Goal: Task Accomplishment & Management: Use online tool/utility

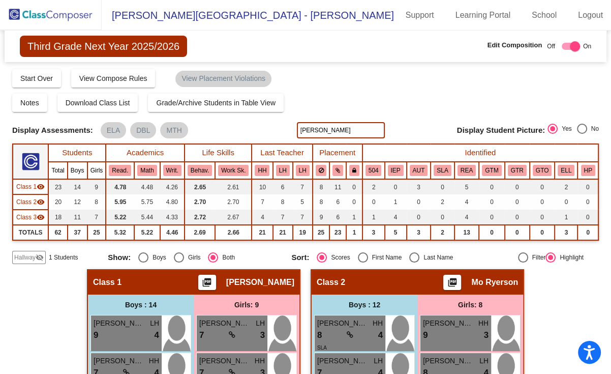
click at [319, 128] on input "[PERSON_NAME]" at bounding box center [341, 130] width 88 height 16
type input "j"
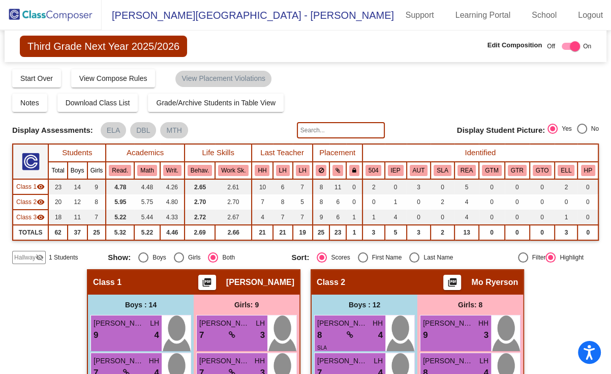
click at [45, 7] on img at bounding box center [51, 15] width 102 height 30
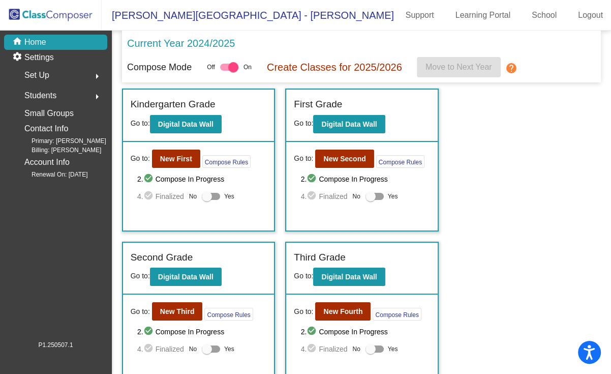
click at [352, 232] on div "Incoming (New students moving into lowest grade) Go to: Incoming Dashboard Go t…" at bounding box center [361, 312] width 479 height 448
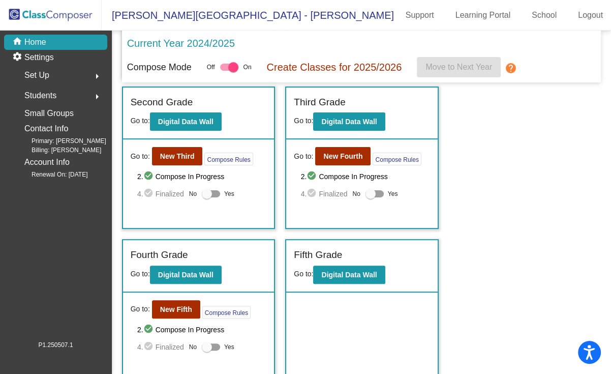
scroll to position [161, 0]
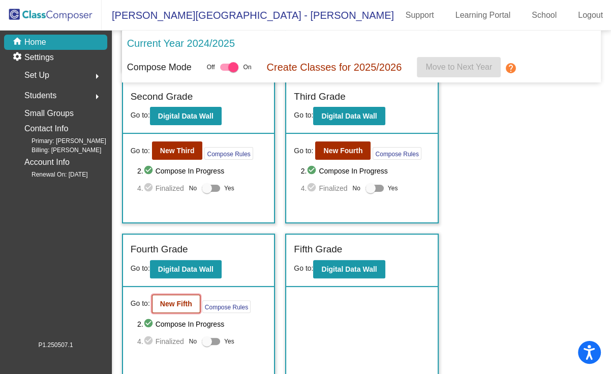
click at [179, 306] on button "New Fifth" at bounding box center [176, 303] width 48 height 18
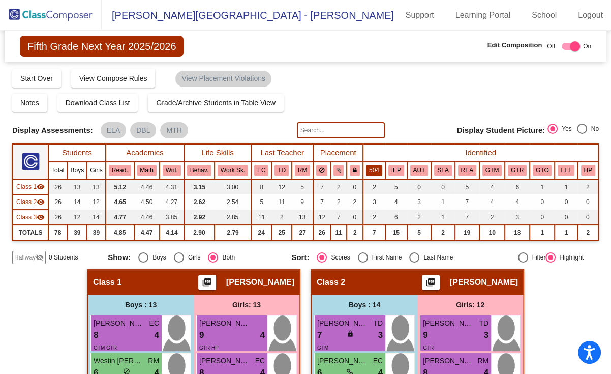
click at [374, 166] on button "504" at bounding box center [374, 170] width 16 height 11
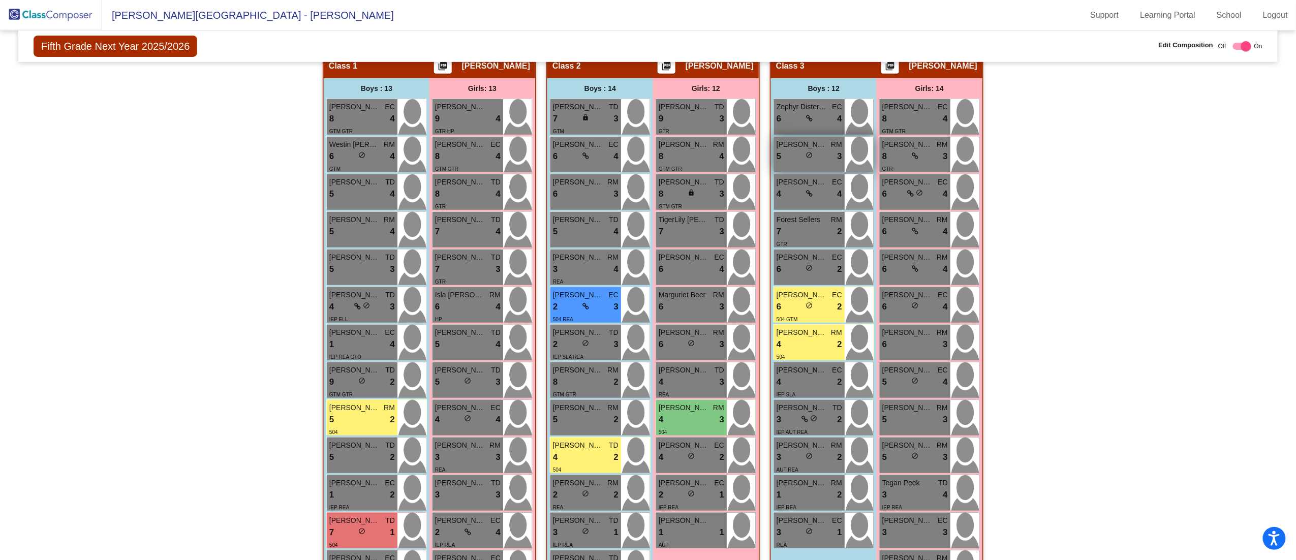
scroll to position [217, 0]
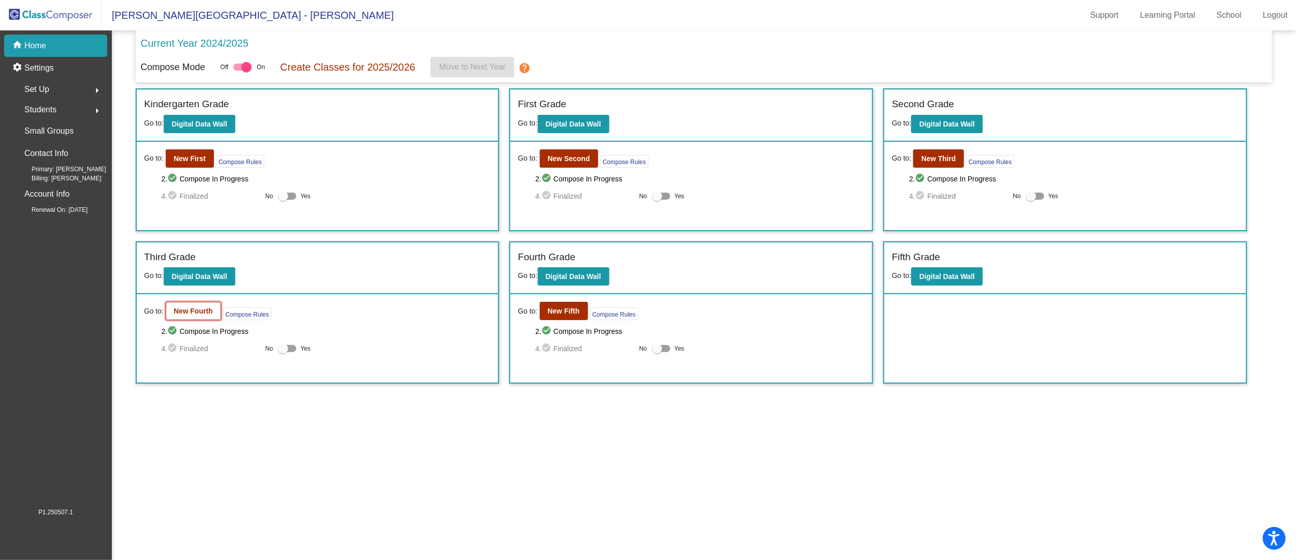
click at [181, 313] on b "New Fourth" at bounding box center [193, 311] width 39 height 8
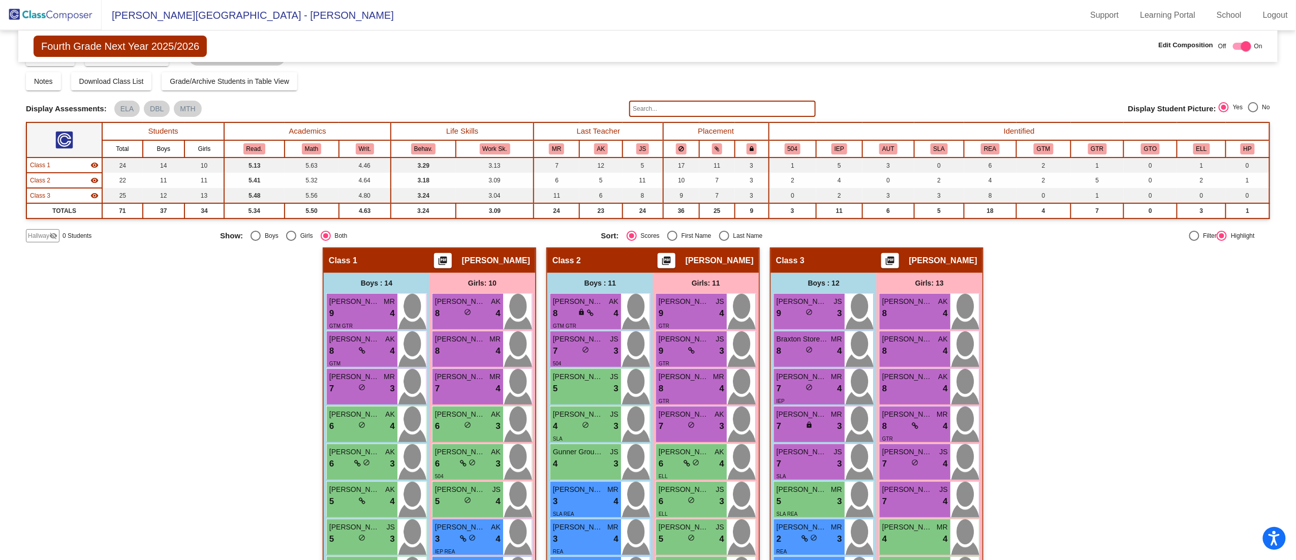
scroll to position [6, 0]
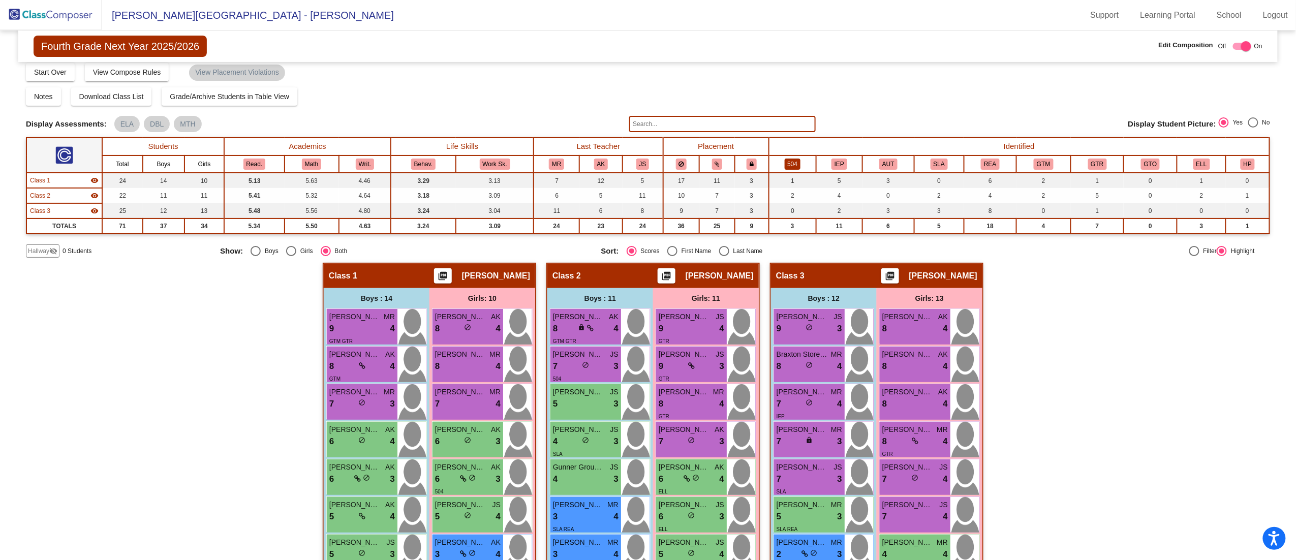
click at [611, 163] on button "504" at bounding box center [793, 164] width 16 height 11
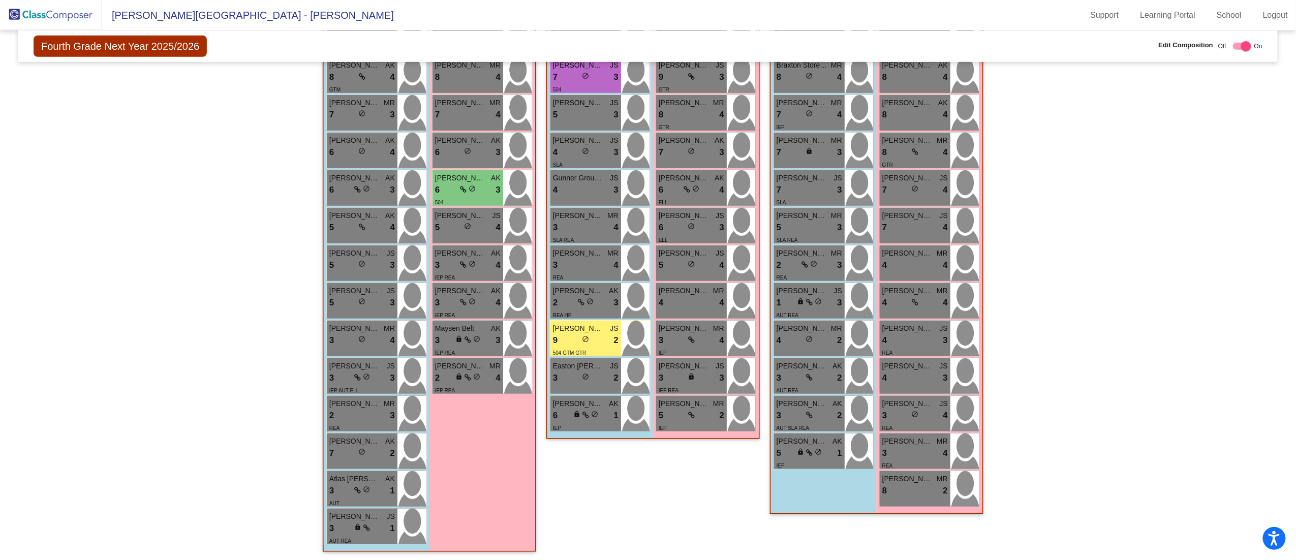
scroll to position [0, 0]
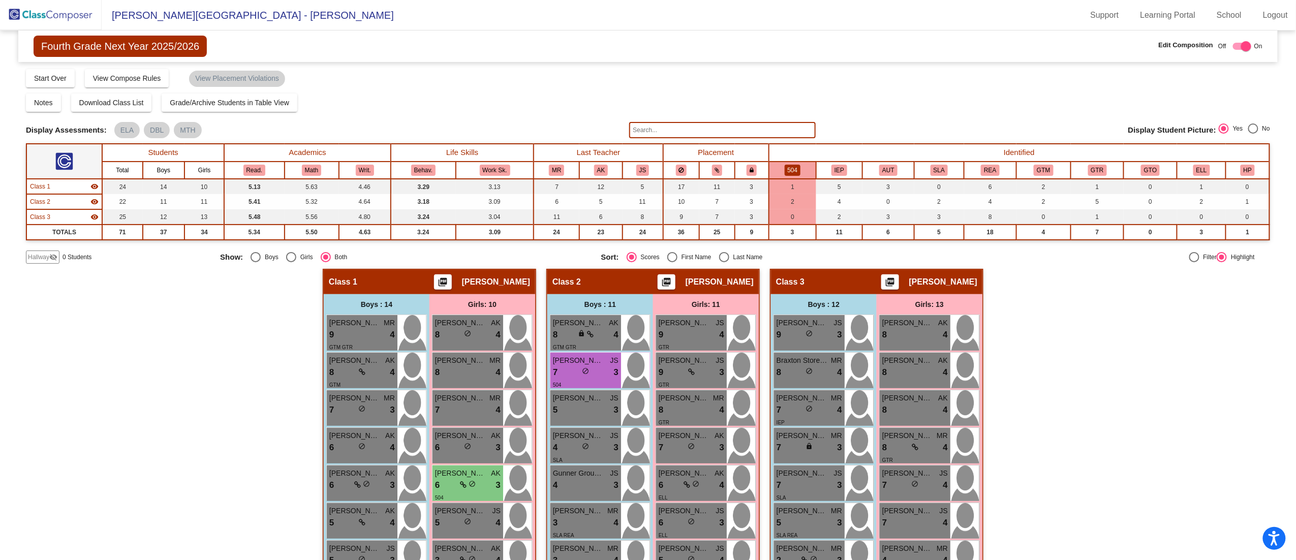
click at [611, 128] on input "text" at bounding box center [722, 130] width 187 height 16
click at [611, 128] on input "wood" at bounding box center [722, 130] width 187 height 16
type input "w"
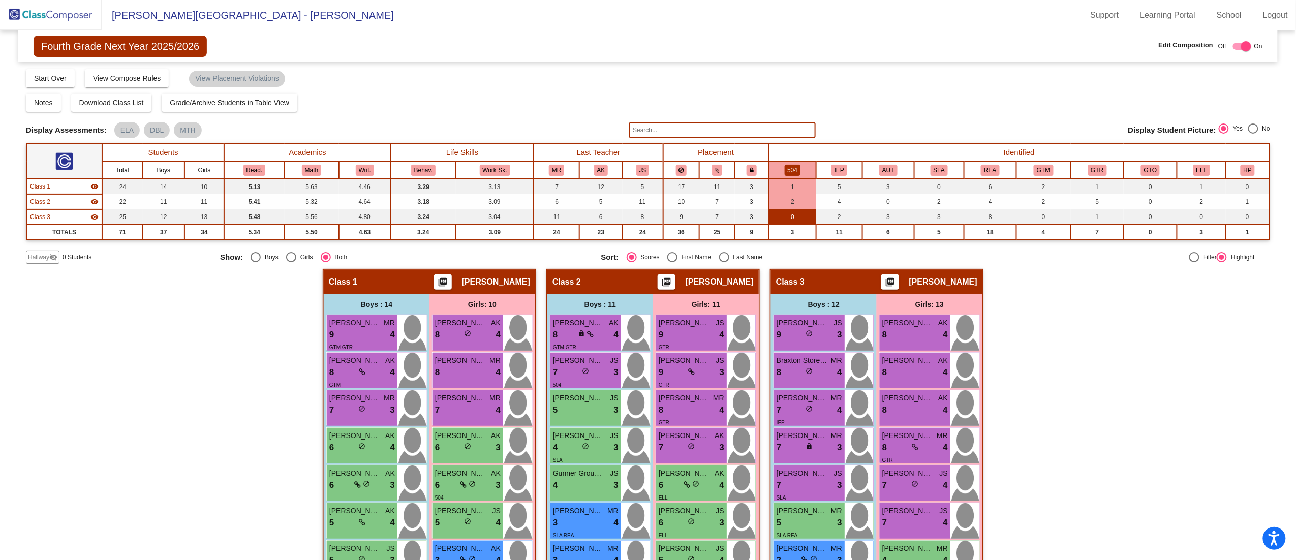
click at [611, 223] on td "0" at bounding box center [792, 216] width 47 height 15
click at [611, 232] on td "3" at bounding box center [792, 232] width 47 height 15
click at [611, 225] on td "3" at bounding box center [792, 232] width 47 height 15
click at [611, 165] on button "504" at bounding box center [793, 170] width 16 height 11
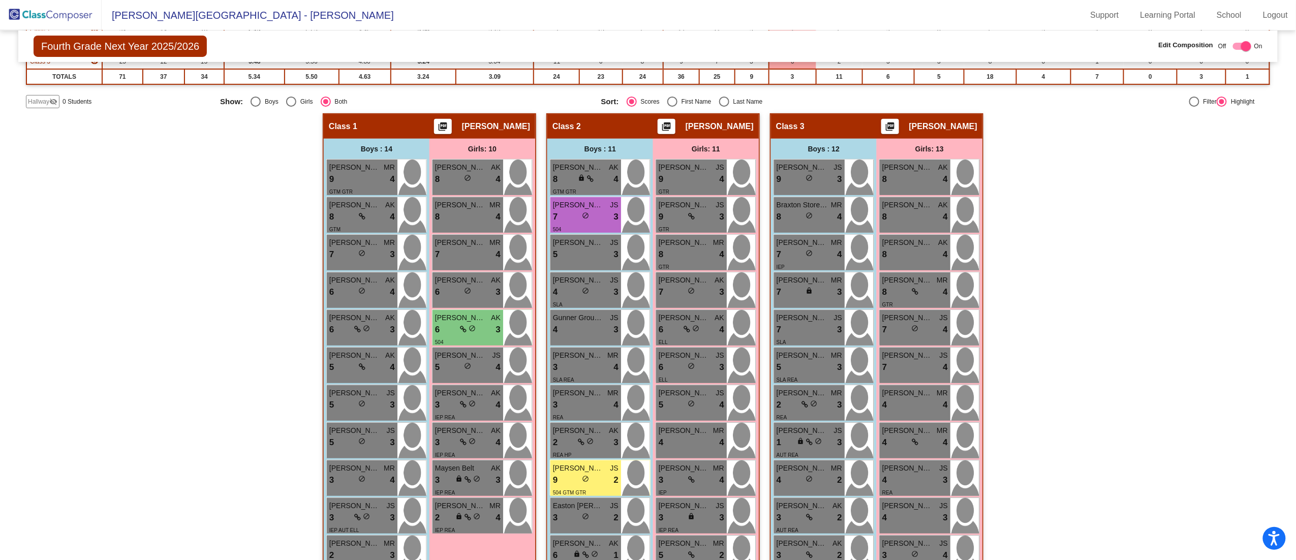
scroll to position [155, 0]
